Goal: Find specific page/section: Find specific page/section

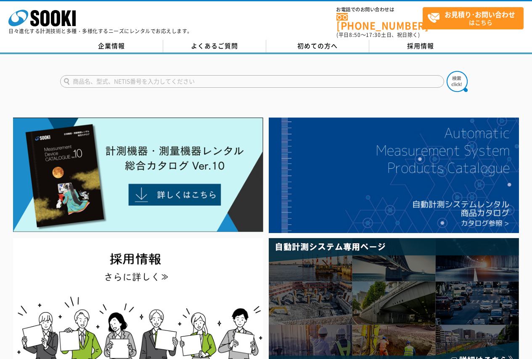
click at [129, 75] on input "text" at bounding box center [252, 81] width 384 height 13
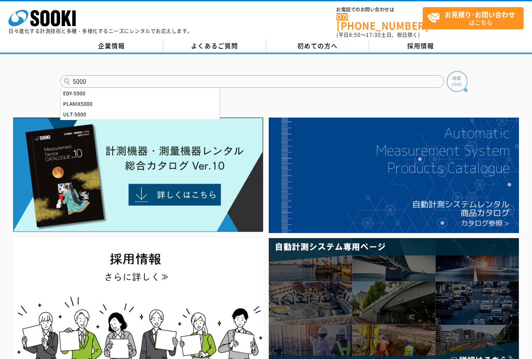
type input "5000"
click at [463, 76] on img at bounding box center [456, 81] width 21 height 21
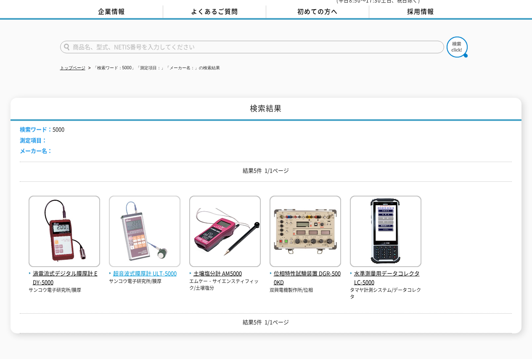
click at [140, 269] on span "超音波式膜厚計 ULT-5000" at bounding box center [144, 273] width 71 height 9
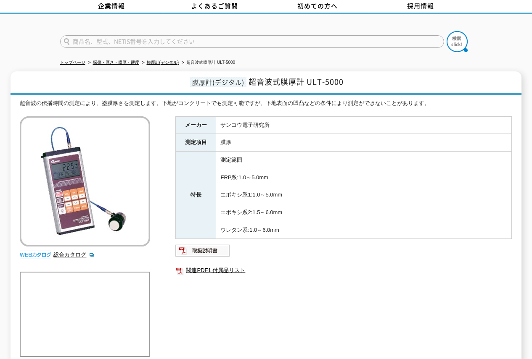
scroll to position [57, 0]
